Goal: Ask a question

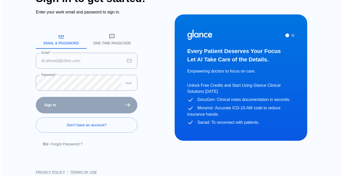
scroll to position [30, 0]
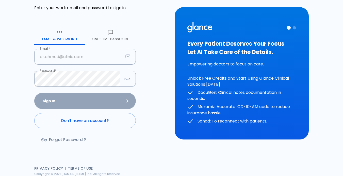
scroll to position [30, 0]
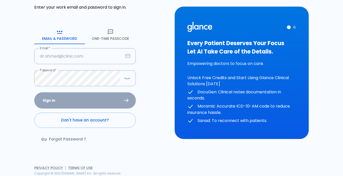
type input "asmaaelsakka@gmail.com"
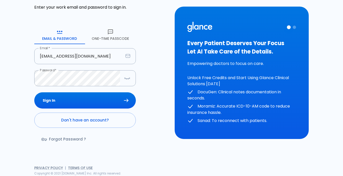
click at [122, 99] on div "Sign In Don't have an account? Forgot Password ?" at bounding box center [84, 121] width 101 height 59
click at [129, 100] on button "Sign In" at bounding box center [84, 100] width 101 height 16
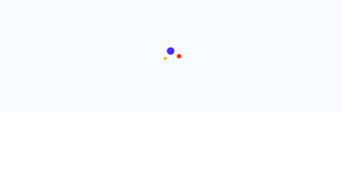
scroll to position [0, 0]
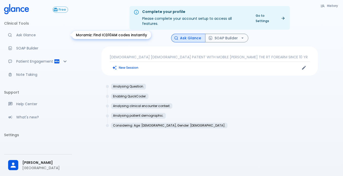
click at [27, 38] on p "Ask Glance" at bounding box center [42, 34] width 52 height 5
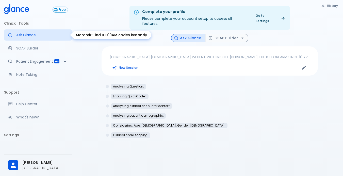
click at [18, 34] on p "Ask Glance" at bounding box center [42, 34] width 52 height 5
click at [142, 55] on p "40 YR OLD MALE PATIENT WITH MOBILE MASSAT THE RT FOREARM SINCE 10 YR" at bounding box center [210, 57] width 200 height 5
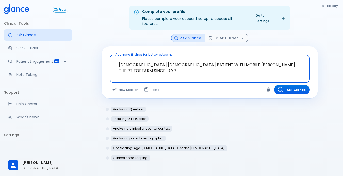
drag, startPoint x: 273, startPoint y: 59, endPoint x: 79, endPoint y: 67, distance: 193.4
click at [79, 67] on div "Complete your profile Please complete your account setup to access all features…" at bounding box center [209, 94] width 266 height 188
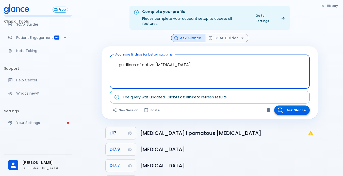
type textarea "guidlines of active vitiligo"
click at [296, 105] on button "Ask Glance" at bounding box center [291, 109] width 35 height 9
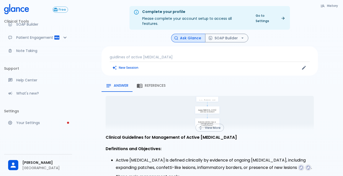
click at [210, 124] on button "View More" at bounding box center [209, 128] width 28 height 8
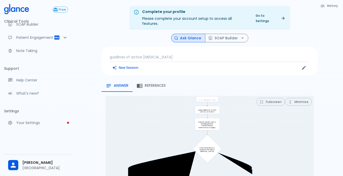
click at [267, 98] on button "Fullscreen" at bounding box center [270, 102] width 28 height 8
